Goal: Transaction & Acquisition: Purchase product/service

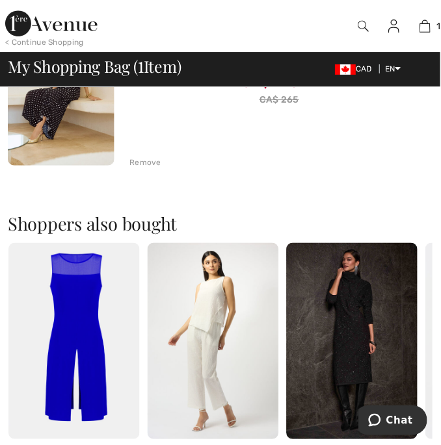
scroll to position [222, 0]
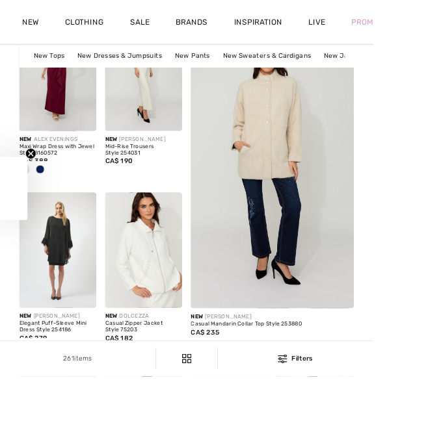
scroll to position [138, 0]
click at [177, 311] on img at bounding box center [169, 295] width 91 height 136
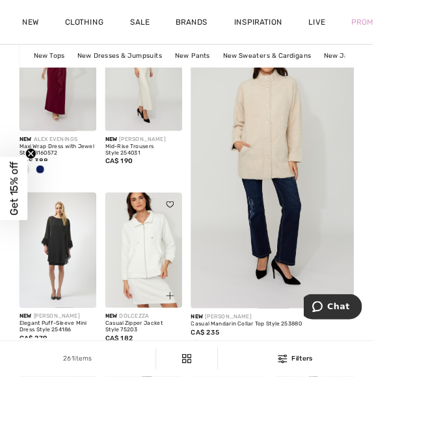
scroll to position [0, 0]
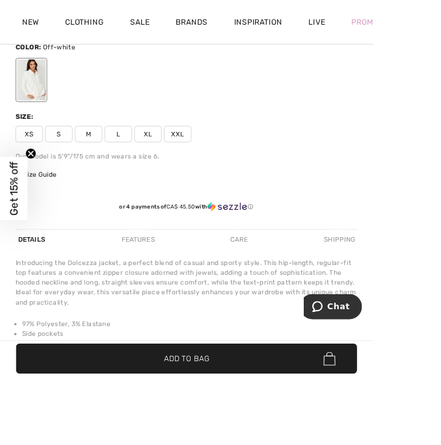
scroll to position [522, 0]
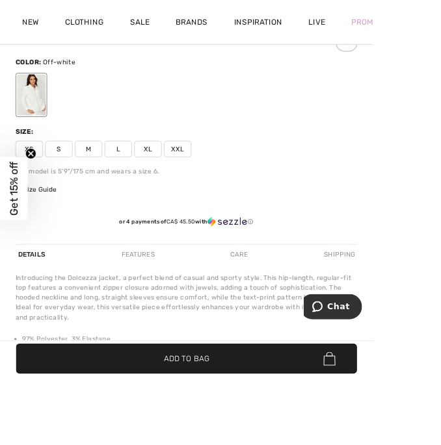
click at [106, 173] on span "M" at bounding box center [104, 175] width 32 height 19
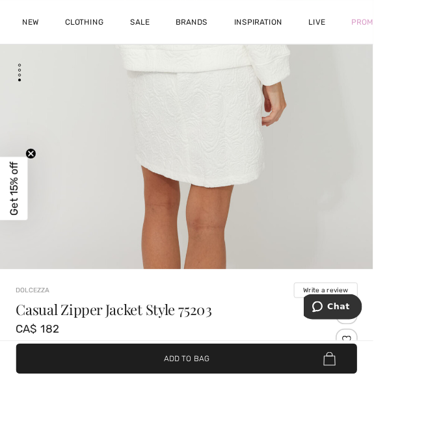
scroll to position [167, 0]
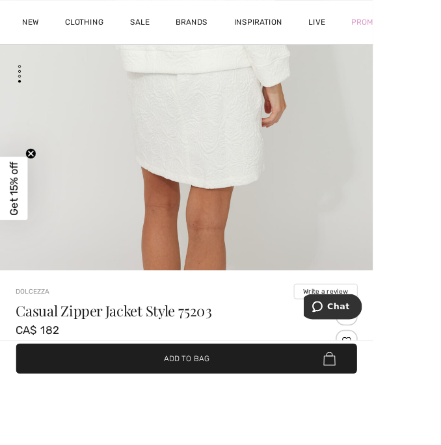
click at [247, 431] on span "Add to Bag" at bounding box center [220, 424] width 53 height 14
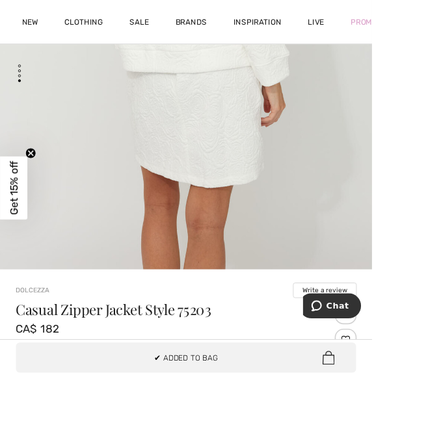
scroll to position [0, 0]
